Goal: Task Accomplishment & Management: Use online tool/utility

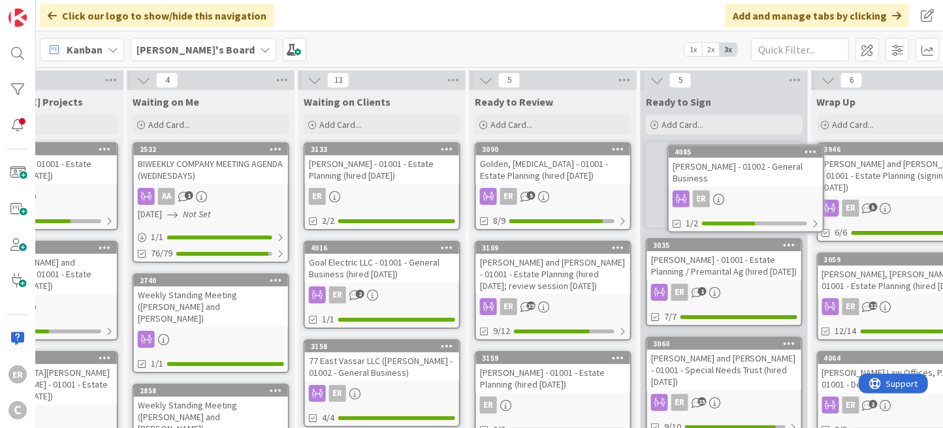
scroll to position [0, 599]
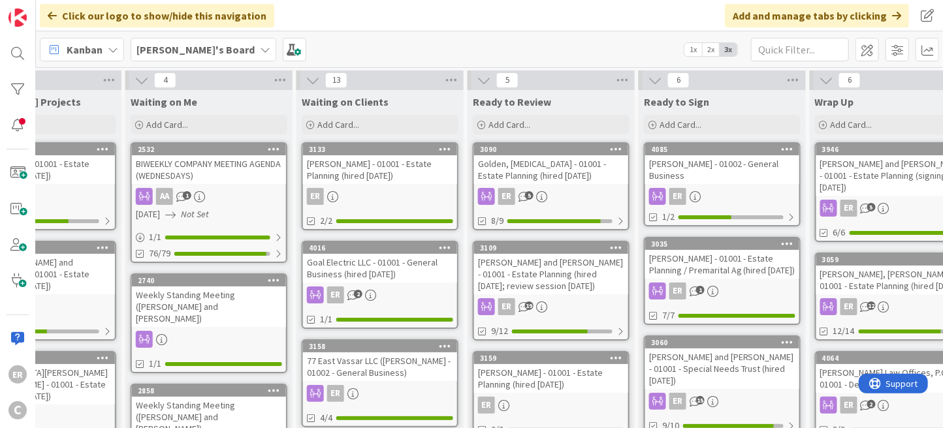
click at [711, 268] on div "[PERSON_NAME] - 01001 - Estate Planning / Premarital Ag (hired [DATE])" at bounding box center [722, 264] width 154 height 29
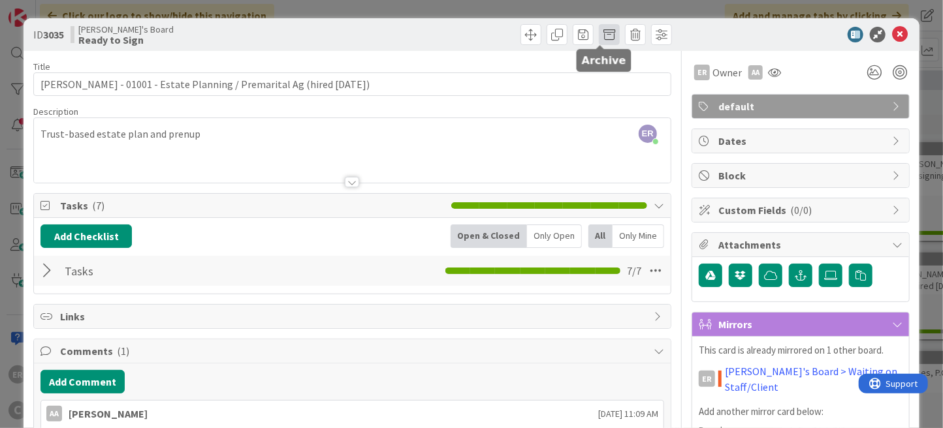
click at [599, 35] on span at bounding box center [609, 34] width 21 height 21
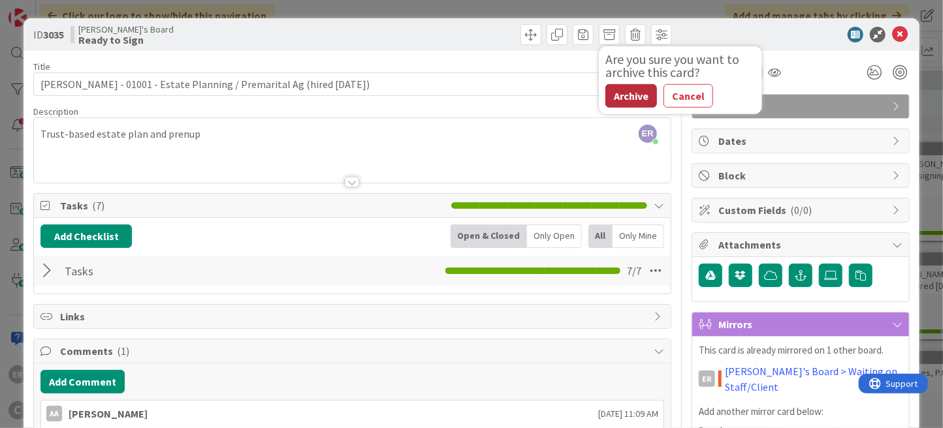
click at [611, 93] on button "Archive" at bounding box center [631, 95] width 52 height 23
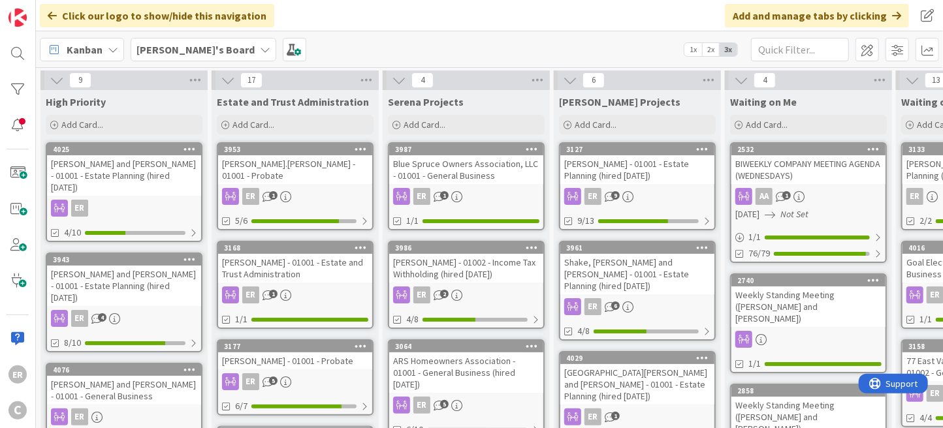
click at [118, 266] on div "[PERSON_NAME] and [PERSON_NAME] - 01001 - Estate Planning (hired [DATE])" at bounding box center [124, 286] width 154 height 40
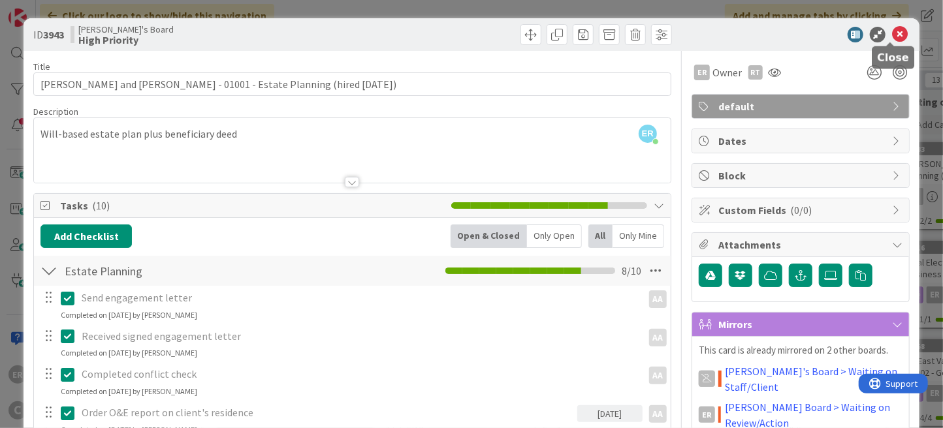
click at [892, 37] on icon at bounding box center [900, 35] width 16 height 16
